Goal: Navigation & Orientation: Understand site structure

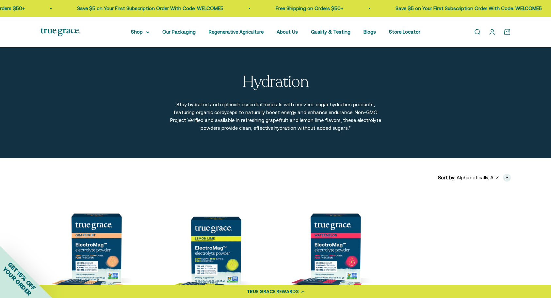
click at [55, 31] on img at bounding box center [59, 32] width 39 height 8
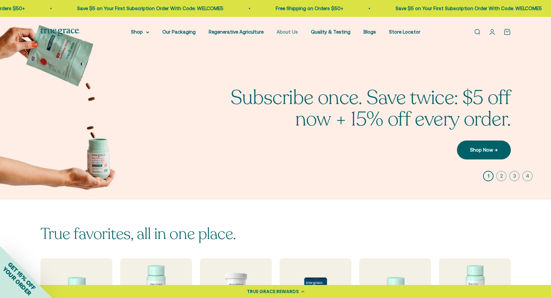
click at [291, 32] on link "About Us" at bounding box center [286, 32] width 21 height 6
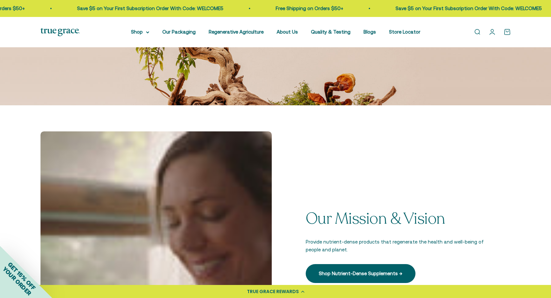
scroll to position [229, 0]
